Goal: Transaction & Acquisition: Subscribe to service/newsletter

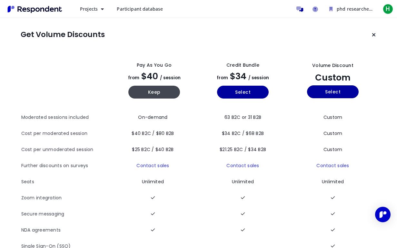
click at [231, 118] on span "63 B2C or 31 B2B" at bounding box center [242, 117] width 37 height 6
click at [191, 127] on td "$40 B2C / $80 B2B" at bounding box center [154, 134] width 89 height 16
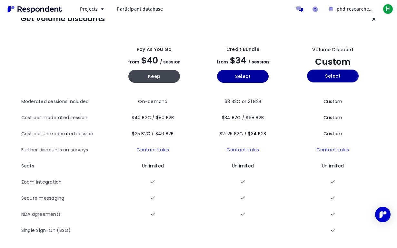
scroll to position [16, 0]
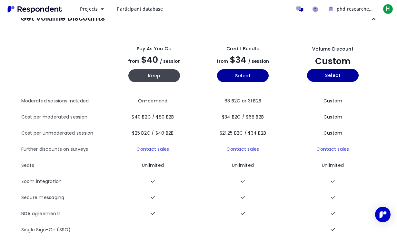
click at [162, 132] on span "$25 B2C / $40 B2B" at bounding box center [153, 133] width 42 height 6
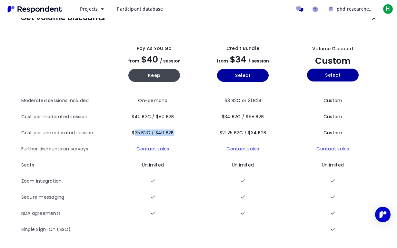
scroll to position [0, 0]
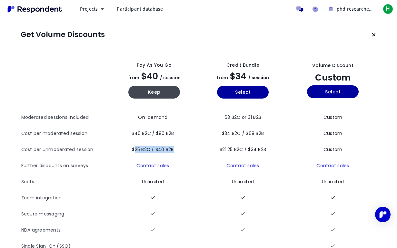
click at [130, 10] on span "Participant database" at bounding box center [140, 9] width 46 height 6
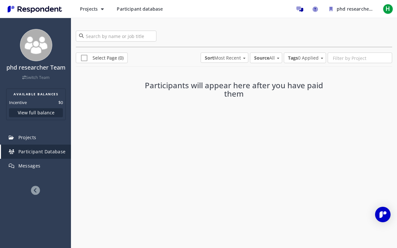
click at [223, 60] on span "Sort Most Recent" at bounding box center [223, 58] width 36 height 6
click at [167, 105] on md-backdrop at bounding box center [198, 124] width 397 height 248
